Goal: Obtain resource: Obtain resource

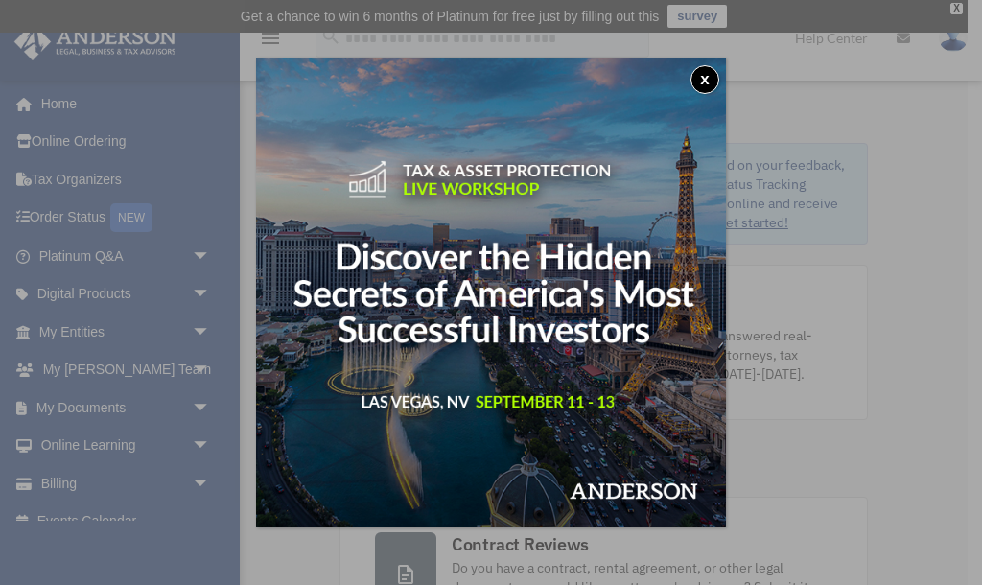
click at [703, 80] on button "x" at bounding box center [705, 79] width 29 height 29
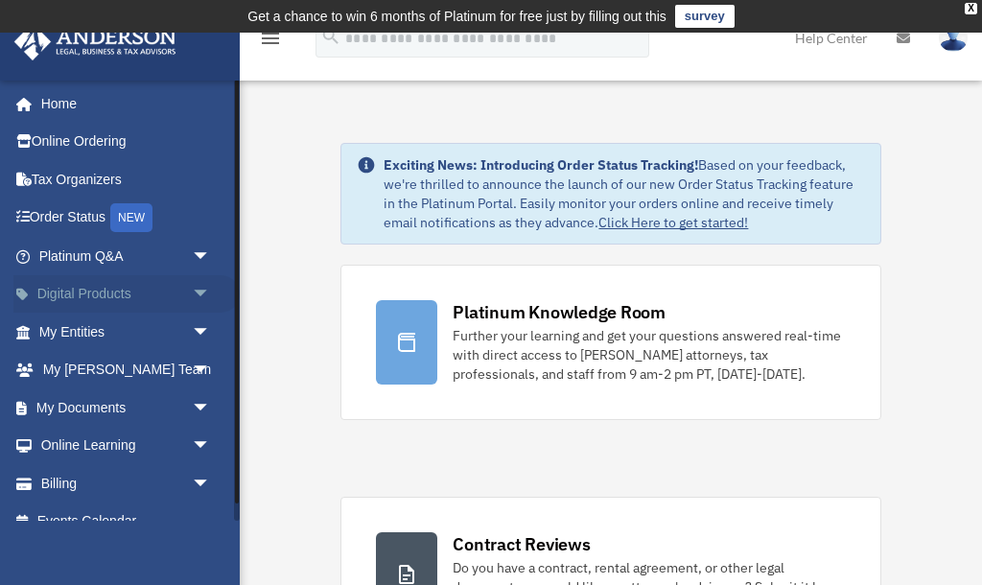
click at [175, 294] on link "Digital Products arrow_drop_down" at bounding box center [126, 294] width 226 height 38
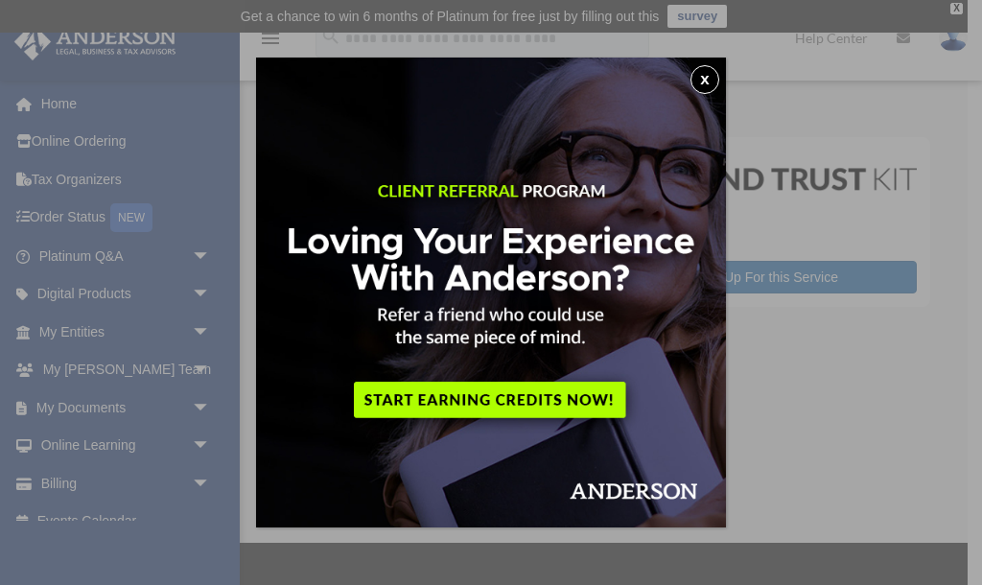
click at [710, 74] on button "x" at bounding box center [705, 79] width 29 height 29
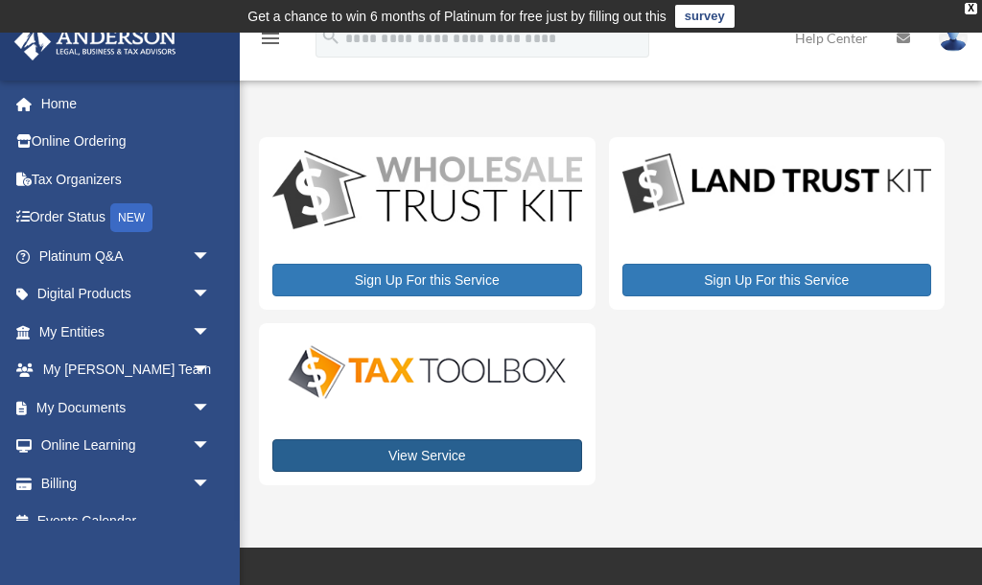
click at [427, 452] on link "View Service" at bounding box center [427, 455] width 310 height 33
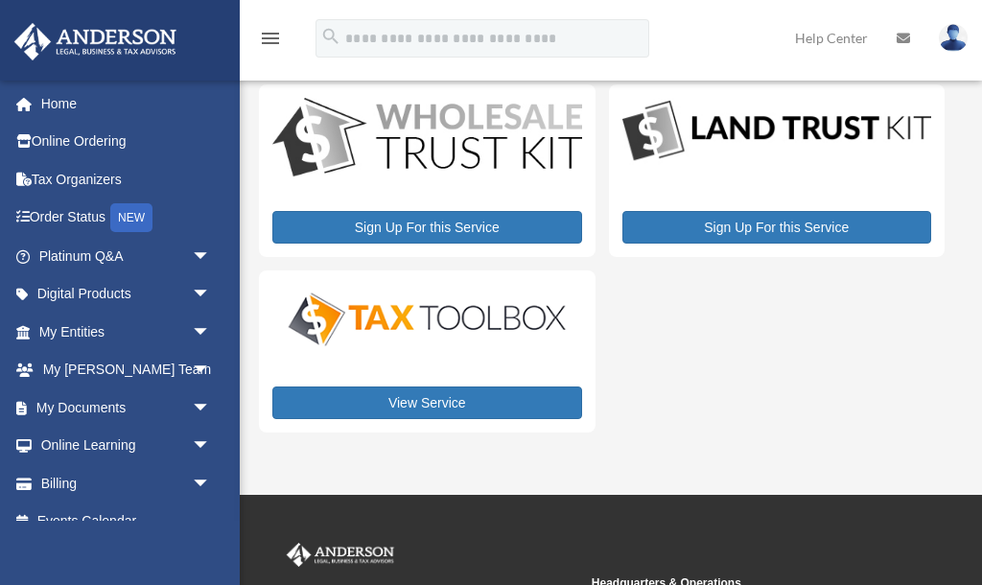
scroll to position [53, 0]
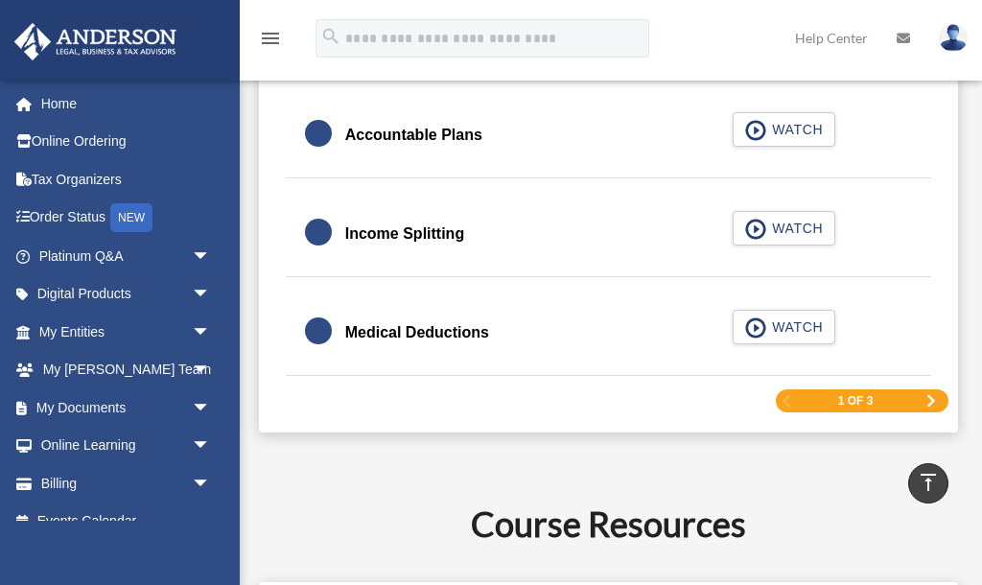
scroll to position [2907, 0]
click at [932, 396] on span "Next Page" at bounding box center [932, 401] width 12 height 12
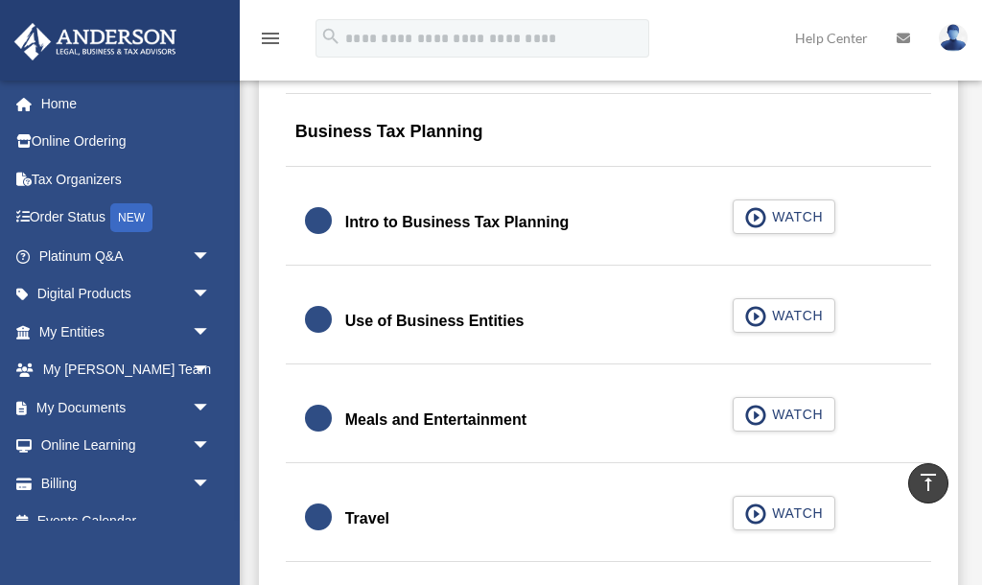
scroll to position [1561, 0]
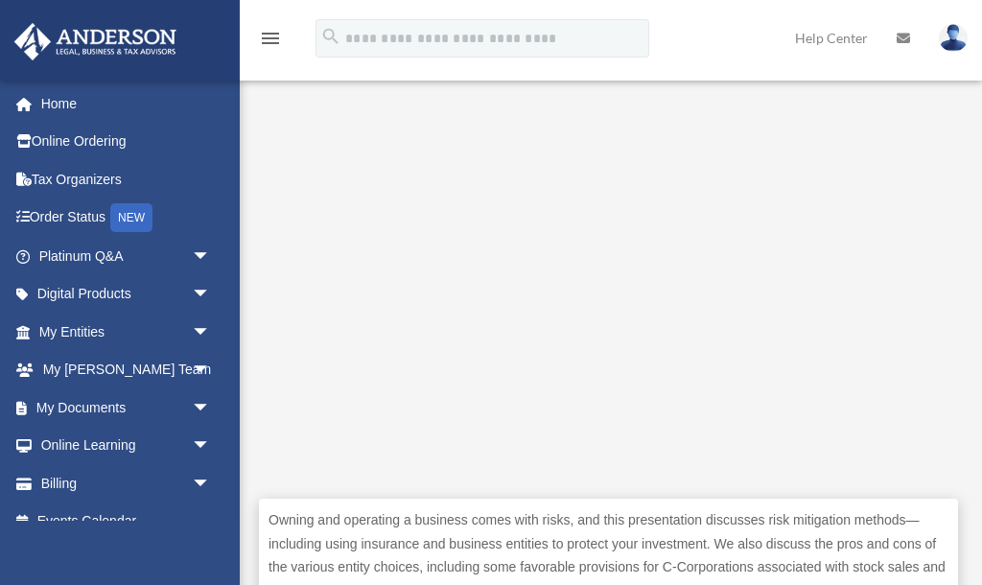
scroll to position [466, 0]
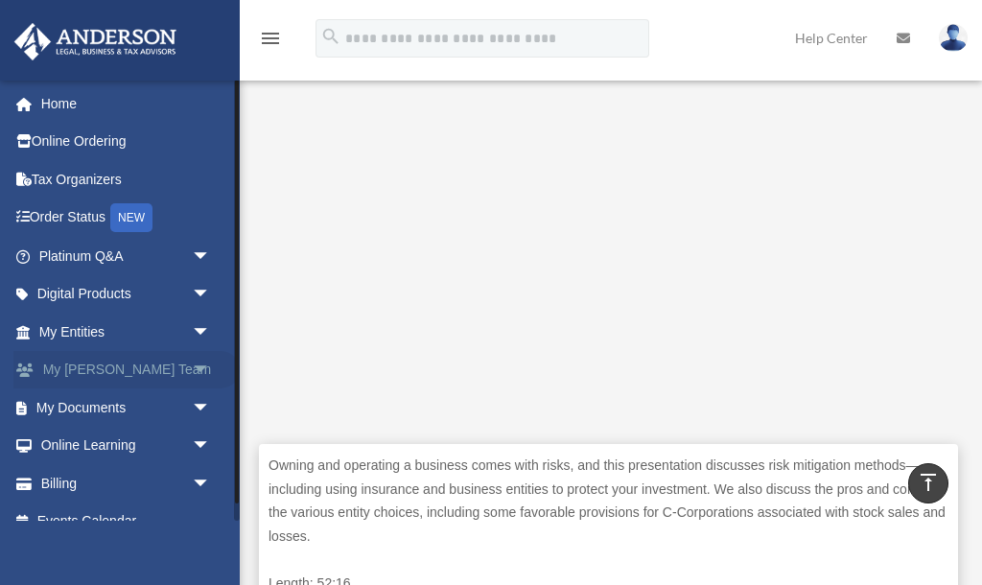
click at [196, 364] on span "arrow_drop_down" at bounding box center [211, 370] width 38 height 39
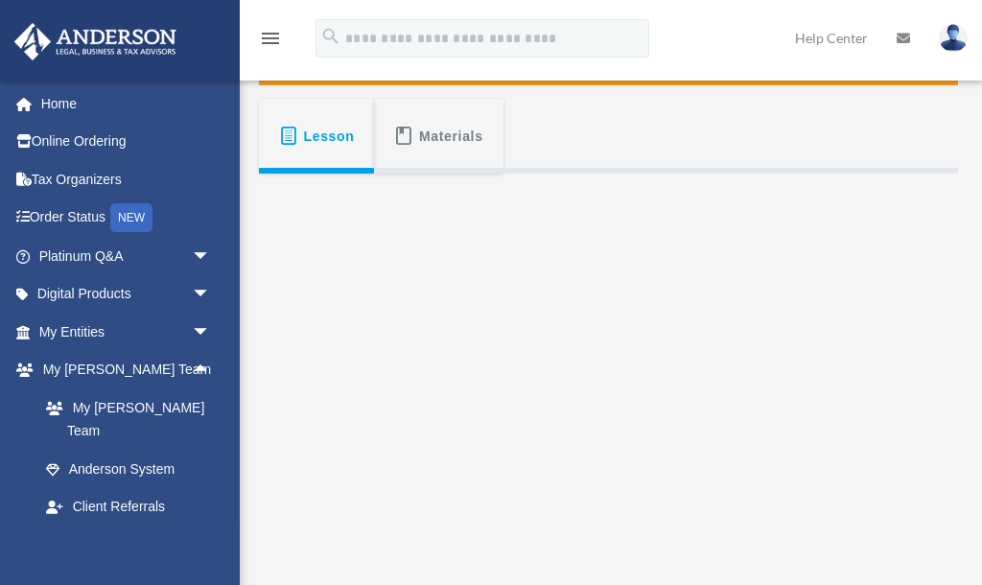
scroll to position [307, 0]
click at [452, 140] on span "Materials" at bounding box center [451, 136] width 64 height 35
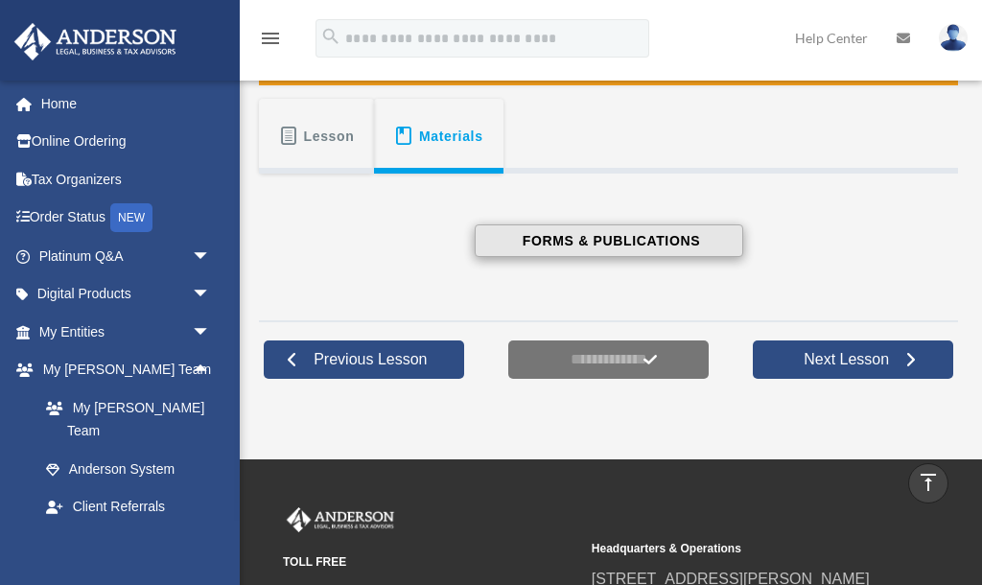
click at [555, 241] on span "FORMS & PUBLICATIONS" at bounding box center [608, 240] width 183 height 19
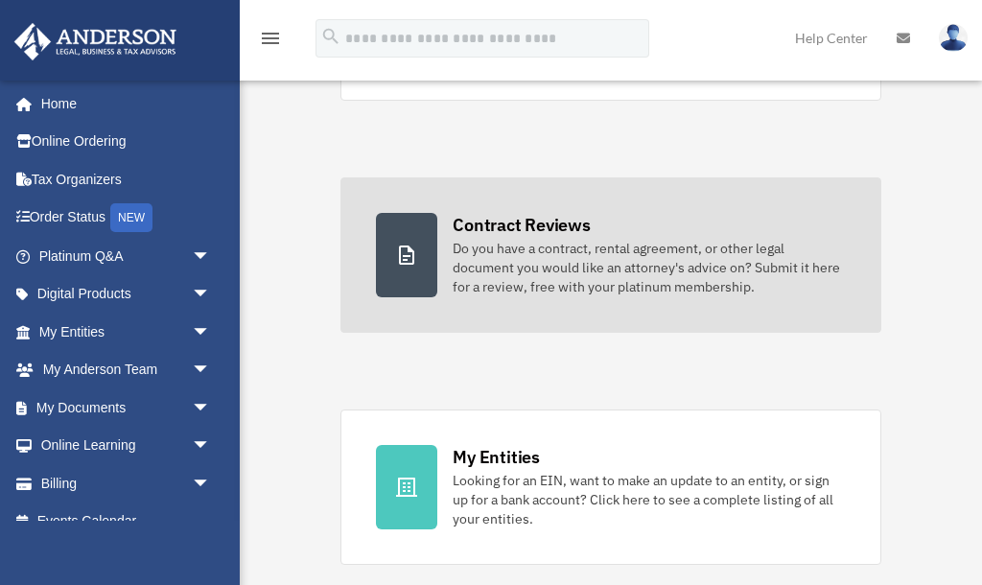
scroll to position [321, 0]
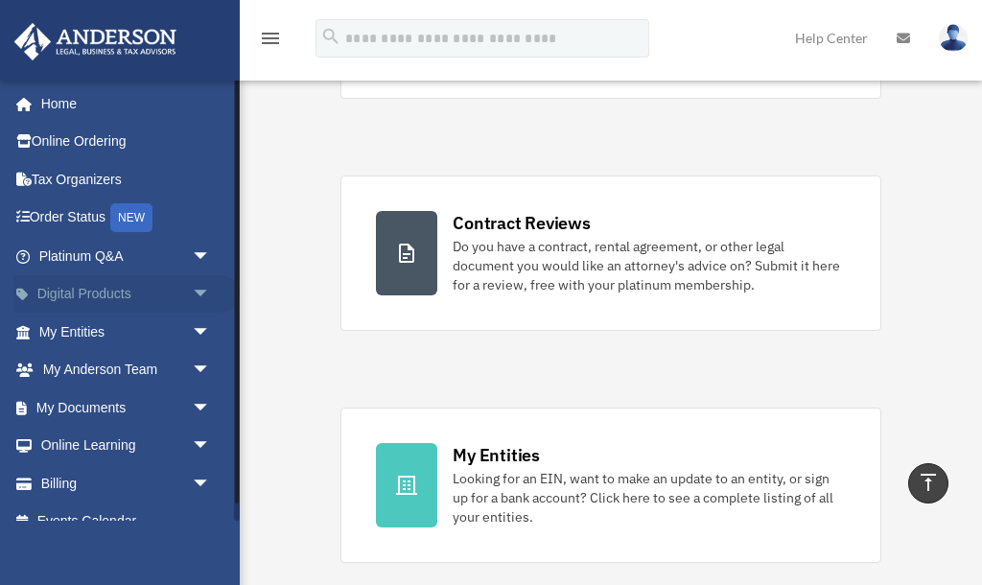
click at [178, 291] on link "Digital Products arrow_drop_down" at bounding box center [126, 294] width 226 height 38
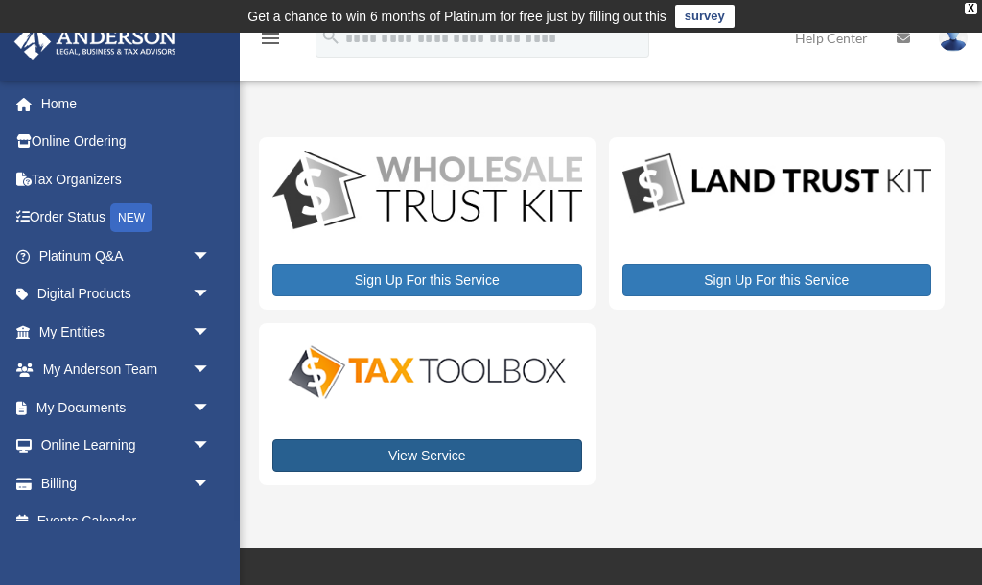
click at [440, 460] on link "View Service" at bounding box center [427, 455] width 310 height 33
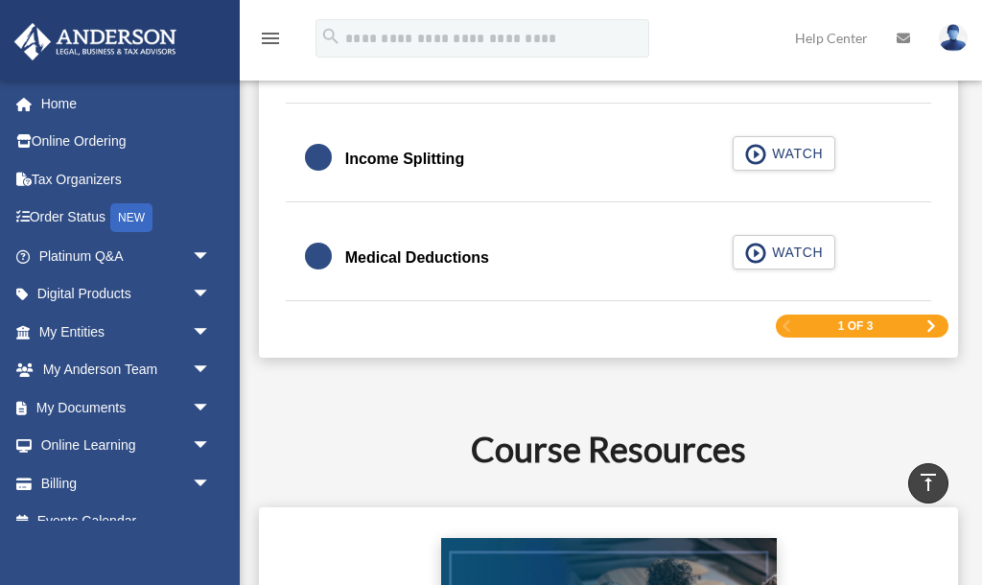
scroll to position [2967, 0]
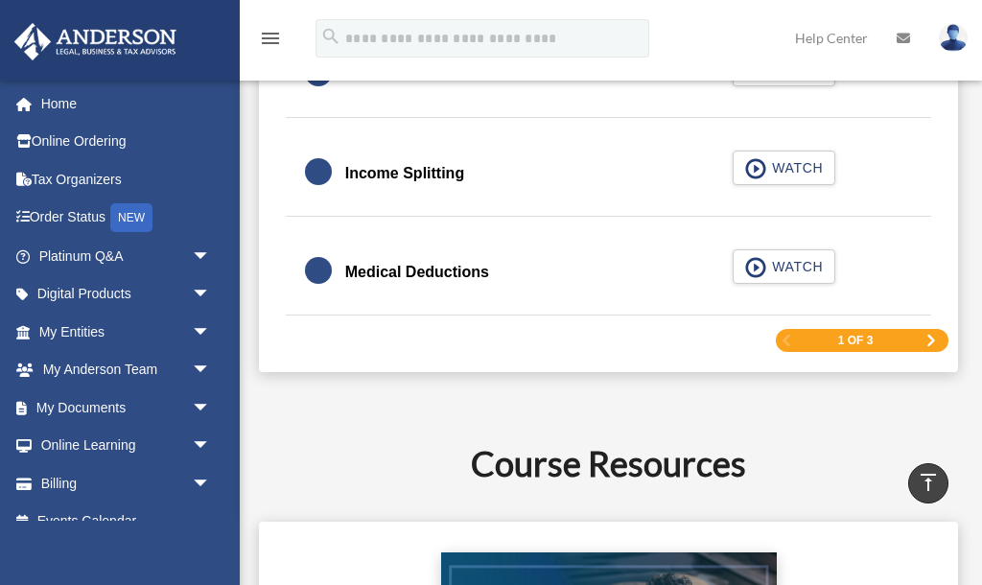
click at [929, 338] on span "Next Page" at bounding box center [932, 341] width 12 height 12
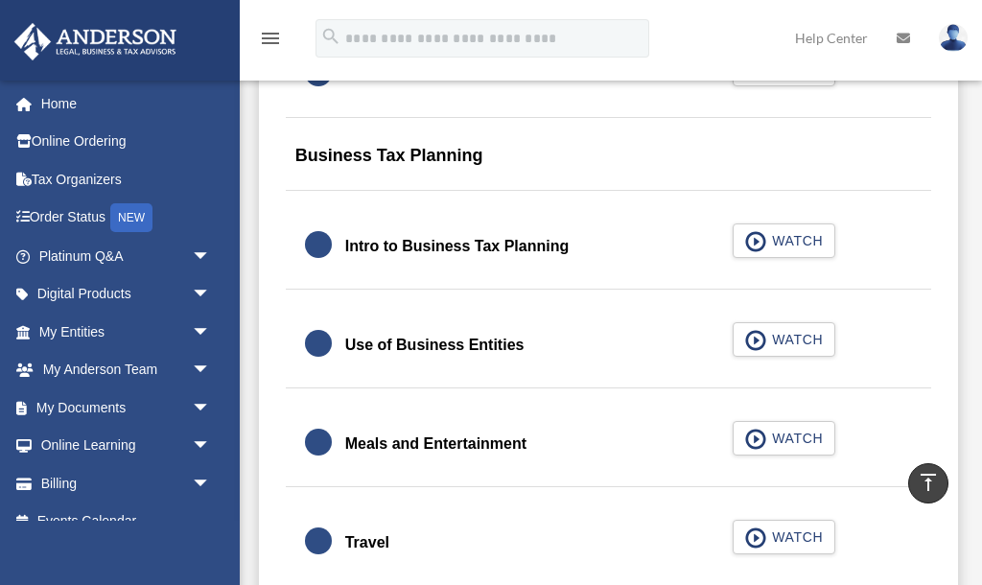
scroll to position [1555, 0]
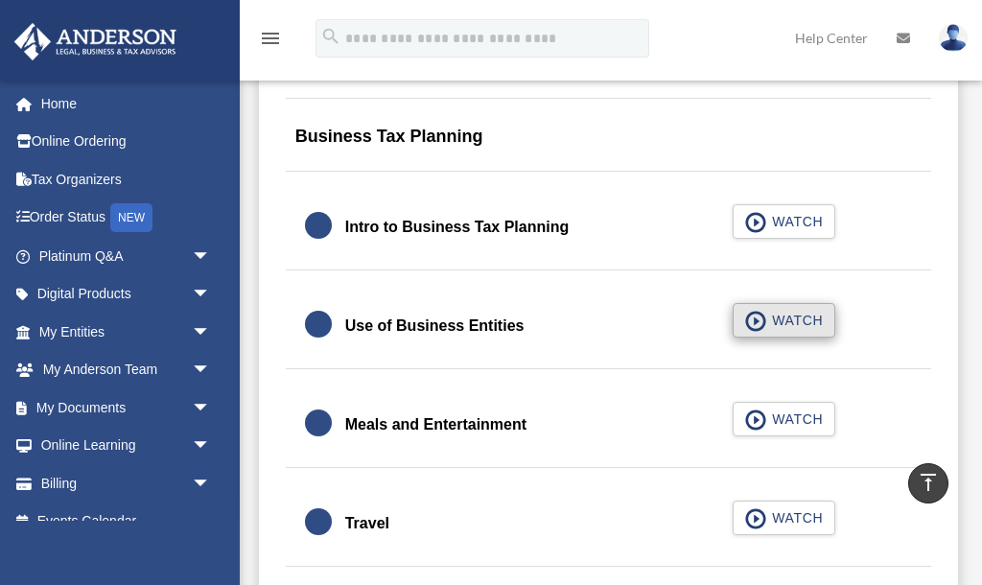
click at [759, 320] on span "button" at bounding box center [756, 321] width 22 height 21
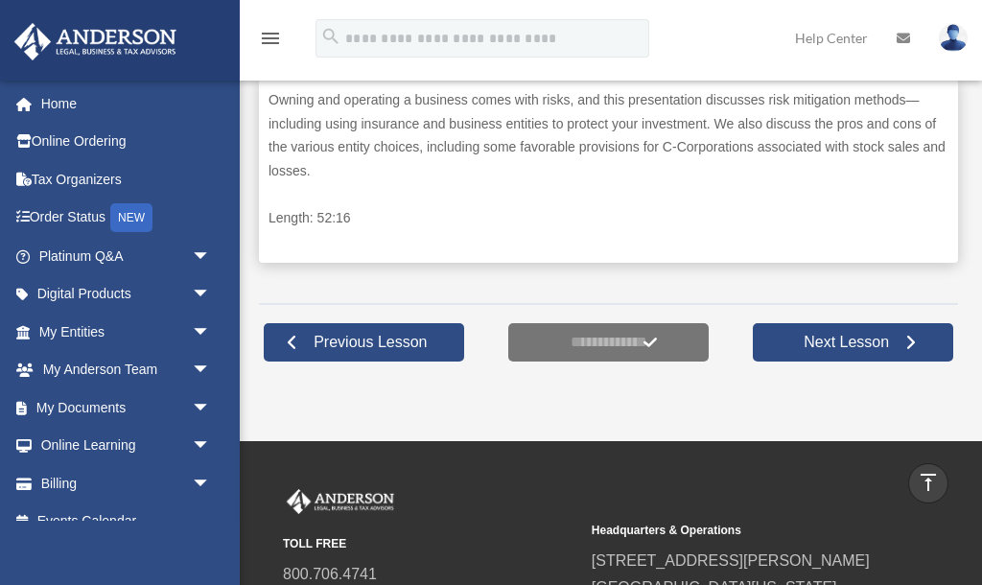
scroll to position [839, 0]
